Goal: Transaction & Acquisition: Subscribe to service/newsletter

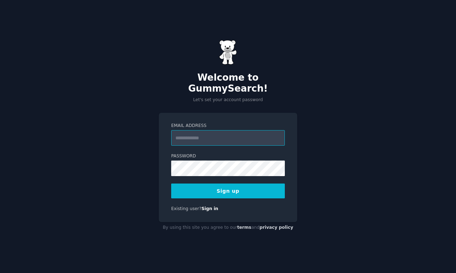
click at [208, 136] on input "Email Address" at bounding box center [228, 138] width 114 height 16
type input "**********"
click at [207, 171] on form "**********" at bounding box center [228, 161] width 114 height 76
click at [213, 190] on button "Sign up" at bounding box center [228, 190] width 114 height 15
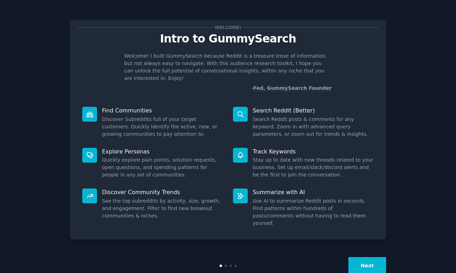
click at [225, 264] on div at bounding box center [226, 265] width 2 height 2
click at [359, 257] on button "Next" at bounding box center [368, 265] width 38 height 17
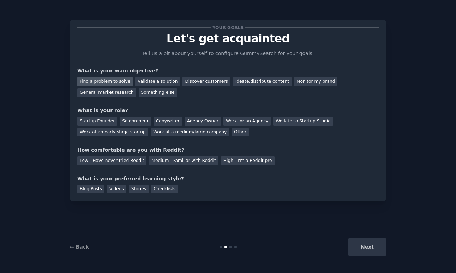
click at [117, 83] on div "Find a problem to solve" at bounding box center [104, 81] width 55 height 9
click at [106, 92] on div "General market research" at bounding box center [106, 92] width 59 height 9
click at [118, 81] on div "Find a problem to solve" at bounding box center [104, 81] width 55 height 9
click at [90, 123] on div "Startup Founder" at bounding box center [97, 121] width 40 height 9
click at [129, 165] on div "Your goals Let's get acquainted Tell us a bit about yourself to configure Gummy…" at bounding box center [228, 110] width 302 height 166
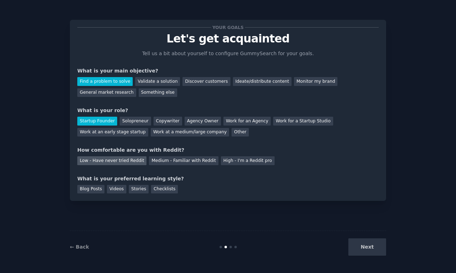
click at [129, 160] on div "Low - Have never tried Reddit" at bounding box center [111, 160] width 69 height 9
click at [119, 192] on div "Videos" at bounding box center [116, 189] width 19 height 9
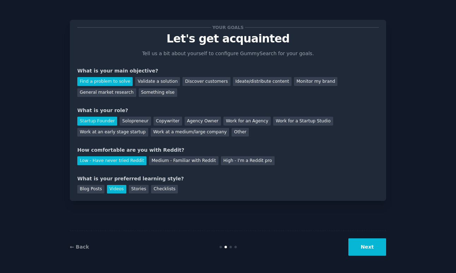
click at [358, 249] on button "Next" at bounding box center [368, 246] width 38 height 17
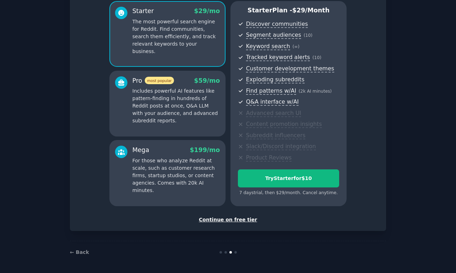
click at [243, 218] on div "Continue on free tier" at bounding box center [228, 219] width 302 height 7
